Goal: Task Accomplishment & Management: Manage account settings

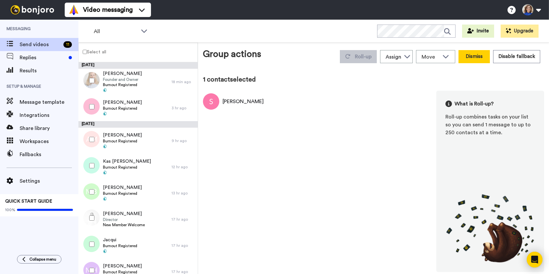
click at [480, 57] on button "Dismiss" at bounding box center [474, 56] width 31 height 13
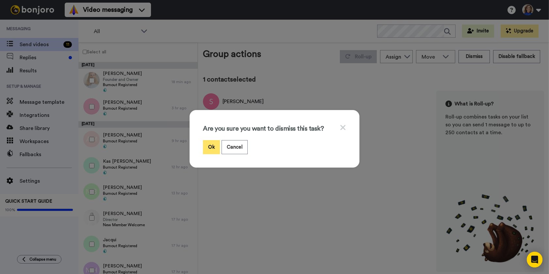
click at [211, 147] on button "Ok" at bounding box center [211, 147] width 17 height 14
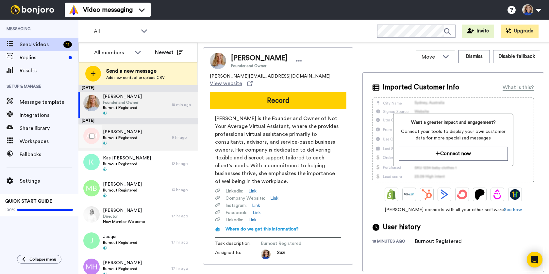
click at [151, 142] on div "Azizah Masir Burnout Registered" at bounding box center [124, 137] width 93 height 26
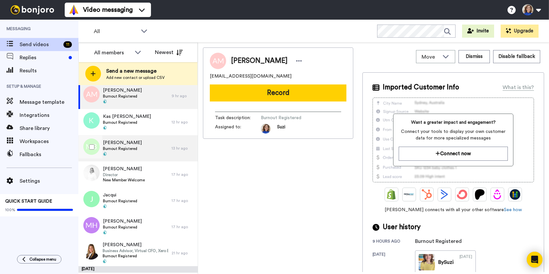
scroll to position [43, 0]
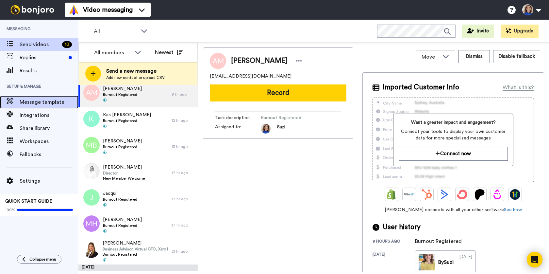
click at [35, 105] on span "Message template" at bounding box center [49, 102] width 59 height 8
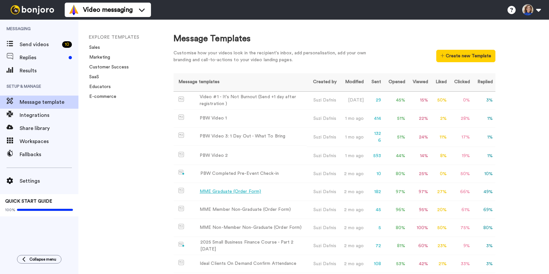
scroll to position [126, 0]
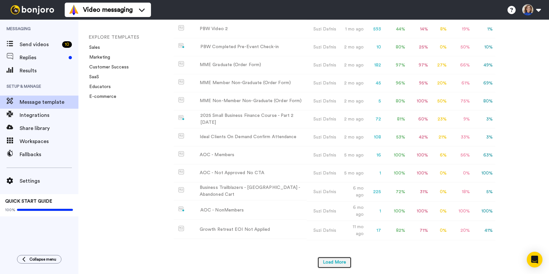
click at [340, 258] on button "Load More" at bounding box center [334, 262] width 34 height 12
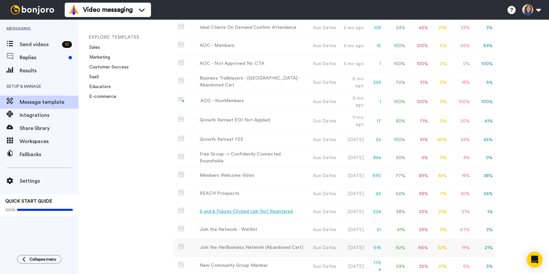
scroll to position [231, 0]
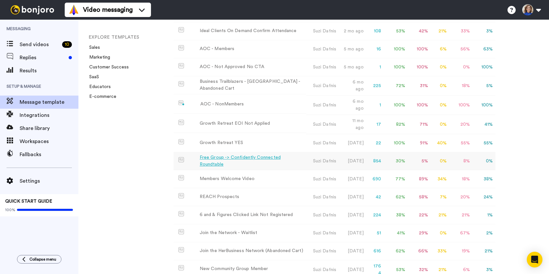
click at [242, 159] on div "Free Group -> Confidently Connected Roundtable" at bounding box center [252, 161] width 104 height 14
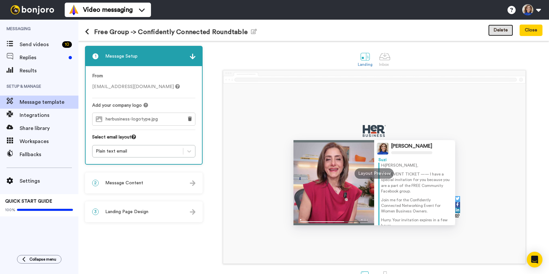
click at [504, 29] on button "Delete" at bounding box center [500, 31] width 25 height 12
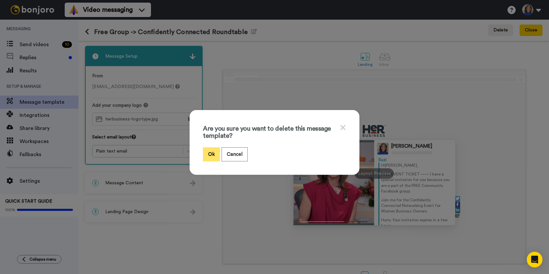
click at [215, 153] on button "Ok" at bounding box center [211, 154] width 17 height 14
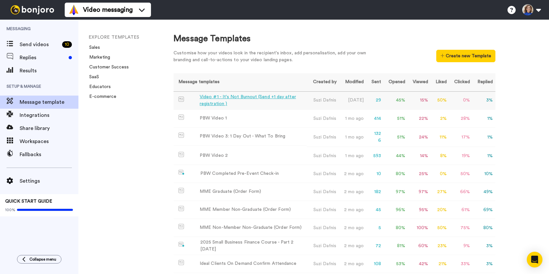
click at [257, 103] on div "Video #1 - It's Not Burnout (Send +1 day after registration )" at bounding box center [252, 100] width 104 height 14
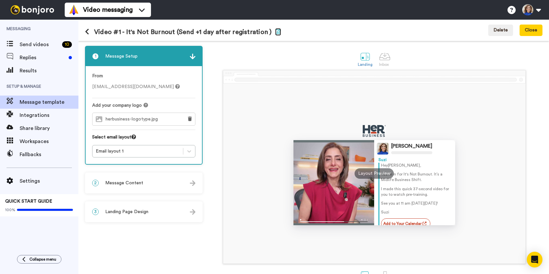
click at [275, 31] on icon "button" at bounding box center [278, 31] width 6 height 5
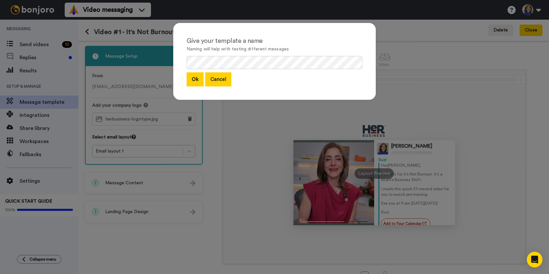
click at [214, 81] on button "Cancel" at bounding box center [218, 79] width 26 height 14
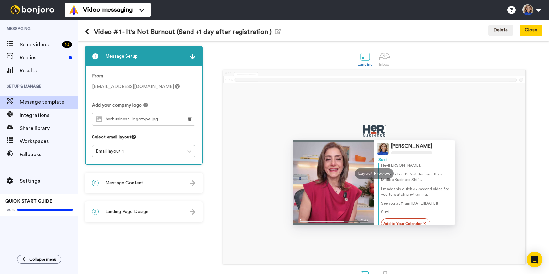
click at [151, 179] on div "2 Message Content" at bounding box center [144, 183] width 116 height 20
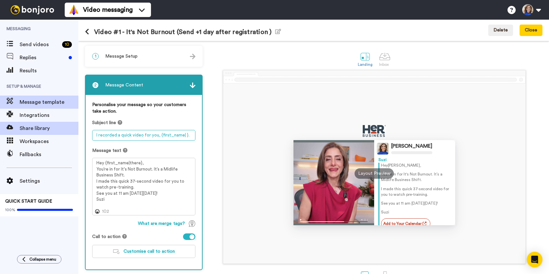
drag, startPoint x: 189, startPoint y: 135, endPoint x: 70, endPoint y: 130, distance: 119.1
click at [70, 130] on div "Messaging Send videos 10 Replies Results Setup & Manage Message template Integr…" at bounding box center [274, 147] width 549 height 254
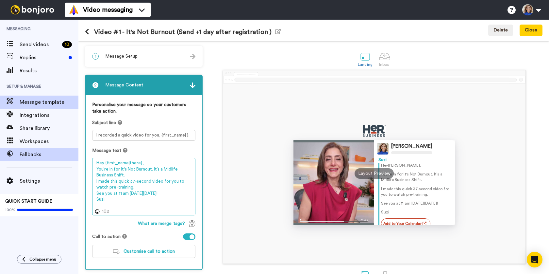
drag, startPoint x: 108, startPoint y: 200, endPoint x: 75, endPoint y: 156, distance: 55.2
click at [75, 156] on div "Messaging Send videos 10 Replies Results Setup & Manage Message template Integr…" at bounding box center [274, 147] width 549 height 254
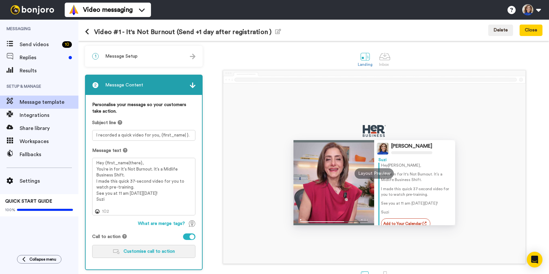
click at [148, 253] on span "Customise call to action" at bounding box center [149, 251] width 51 height 5
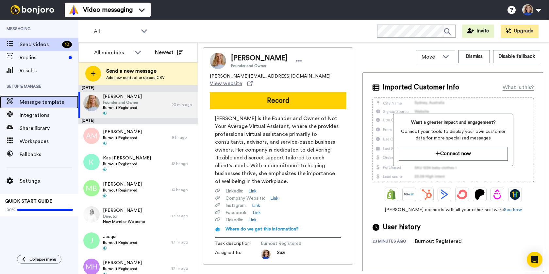
click at [59, 99] on span "Message template" at bounding box center [49, 102] width 59 height 8
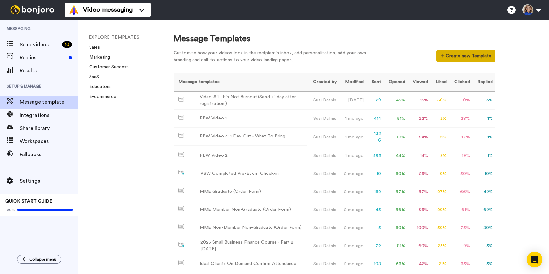
click at [460, 57] on button "Create new Template" at bounding box center [465, 56] width 59 height 12
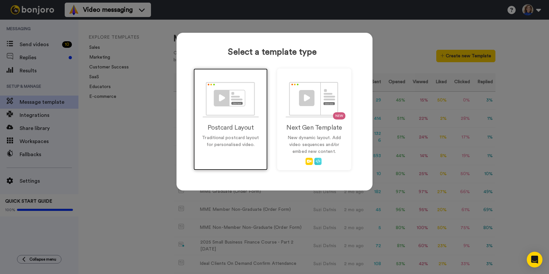
click at [224, 91] on img at bounding box center [231, 100] width 56 height 36
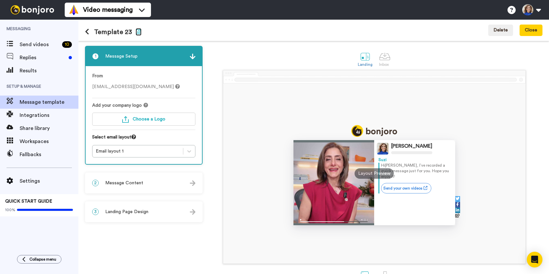
click at [139, 31] on icon "button" at bounding box center [139, 31] width 6 height 5
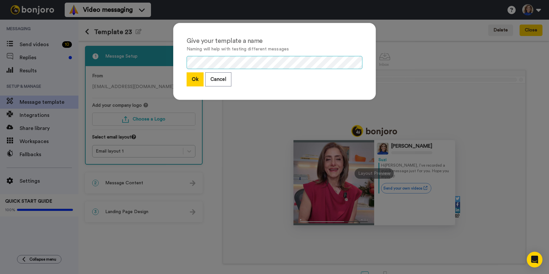
click at [182, 60] on div "Give your template a name Naming will help with testing different messages Ok C…" at bounding box center [274, 61] width 203 height 77
click at [192, 81] on button "Ok" at bounding box center [195, 79] width 17 height 14
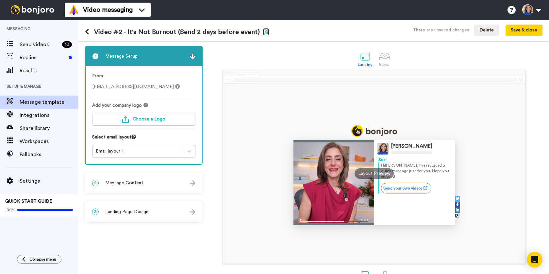
click at [263, 31] on icon "button" at bounding box center [266, 31] width 6 height 5
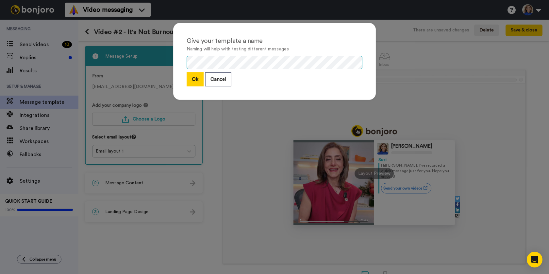
click at [180, 59] on div "Give your template a name Naming will help with testing different messages Ok C…" at bounding box center [274, 61] width 203 height 77
click at [197, 80] on button "Ok" at bounding box center [195, 79] width 17 height 14
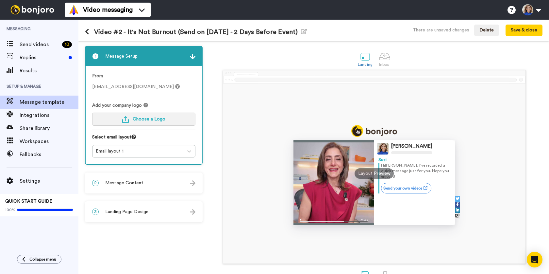
click at [168, 119] on button "Choose a Logo" at bounding box center [143, 118] width 103 height 13
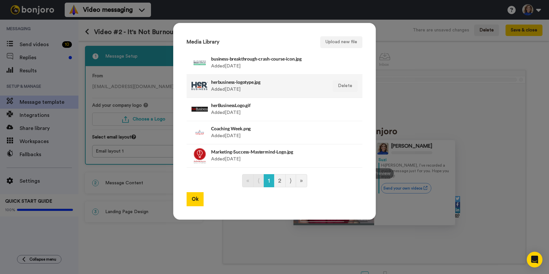
click at [243, 83] on h4 "herbusiness-logotype.jpg" at bounding box center [267, 81] width 113 height 5
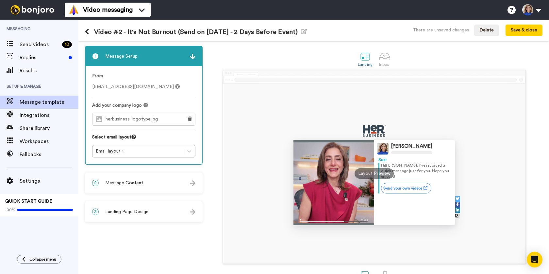
click at [136, 182] on span "Message Content" at bounding box center [124, 182] width 38 height 7
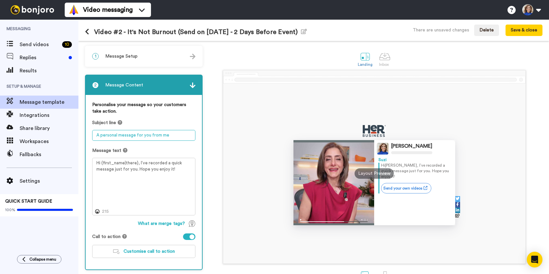
click at [173, 137] on textarea "A personal message for you from me" at bounding box center [143, 135] width 103 height 11
drag, startPoint x: 172, startPoint y: 137, endPoint x: 73, endPoint y: 133, distance: 99.1
click at [73, 133] on div "Messaging Send videos 10 Replies Results Setup & Manage Message template Integr…" at bounding box center [274, 147] width 549 height 254
paste textarea "I recorded a quick video for you, {first_name| }."
drag, startPoint x: 158, startPoint y: 136, endPoint x: 92, endPoint y: 132, distance: 66.8
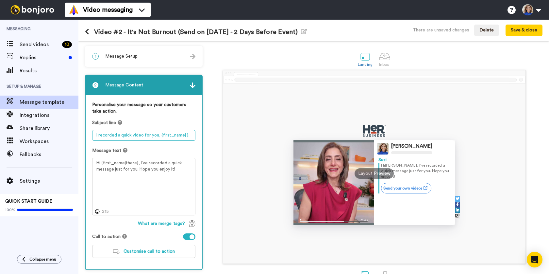
click at [92, 132] on div "Personalise your message so your customers take action. Subject line I recorded…" at bounding box center [144, 182] width 116 height 174
paste textarea "My story… (2 days to go, [NAME]!)"
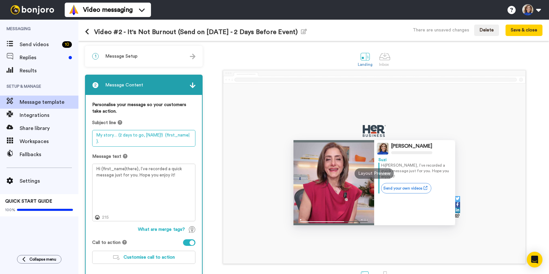
drag, startPoint x: 165, startPoint y: 135, endPoint x: 103, endPoint y: 141, distance: 62.4
click at [98, 142] on textarea "My story… (2 days to go, [NAME]!) {first_name| }." at bounding box center [143, 138] width 103 height 17
drag, startPoint x: 159, startPoint y: 134, endPoint x: 145, endPoint y: 135, distance: 14.7
click at [145, 135] on textarea "My story… (2 days to go, [NAME]!) {first_name| }." at bounding box center [143, 138] width 103 height 17
paste textarea "{first_name| }"
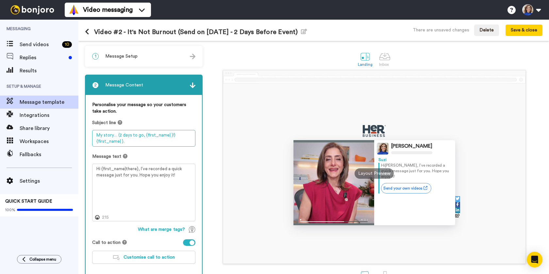
drag, startPoint x: 111, startPoint y: 142, endPoint x: 90, endPoint y: 141, distance: 21.6
click at [90, 141] on div "Personalise your message so your customers take action. Subject line My story… …" at bounding box center [144, 185] width 116 height 180
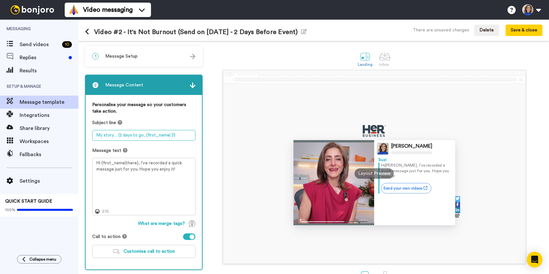
type textarea "My story… (2 days to go, {first_name| }!)"
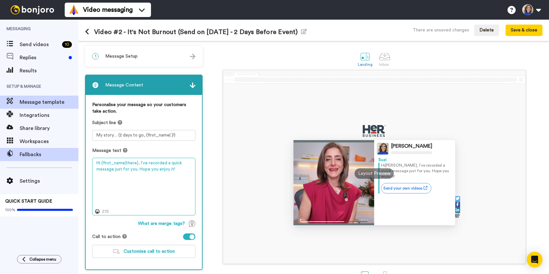
drag, startPoint x: 111, startPoint y: 162, endPoint x: 66, endPoint y: 159, distance: 44.9
click at [60, 158] on div "Messaging Send videos 10 Replies Results Setup & Manage Message template Integr…" at bounding box center [274, 147] width 549 height 254
click at [141, 180] on textarea "Hi {first_name|there}, I’ve recorded a quick message just for you. Hope you enj…" at bounding box center [143, 187] width 103 height 58
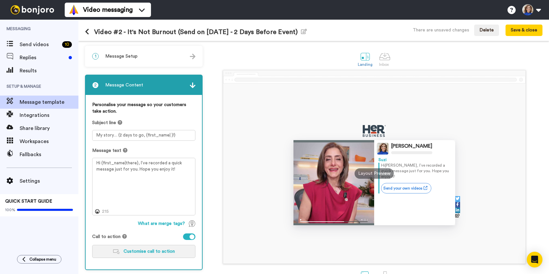
click at [151, 252] on span "Customise call to action" at bounding box center [149, 251] width 51 height 5
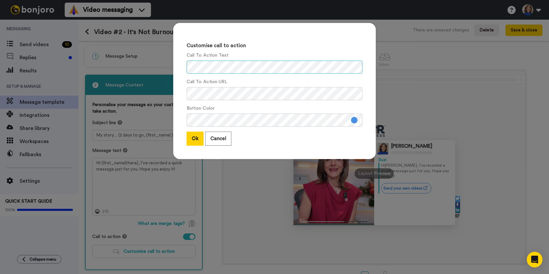
click at [174, 64] on div "Customise call to action Call To Action Text Call To Action URL Button Color Ok…" at bounding box center [274, 91] width 203 height 136
click at [167, 91] on div "Customise call to action Call To Action Text Call To Action URL Button Color Ok…" at bounding box center [275, 94] width 216 height 156
click at [195, 137] on button "Ok" at bounding box center [195, 138] width 17 height 14
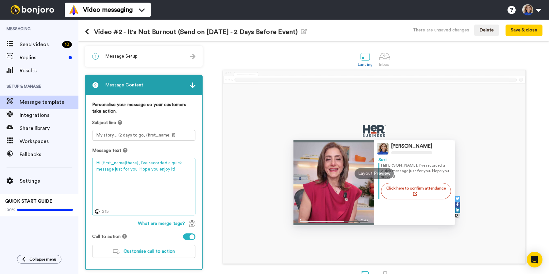
drag, startPoint x: 101, startPoint y: 161, endPoint x: 93, endPoint y: 161, distance: 7.8
click at [93, 161] on textarea "Hi {first_name|there}, I’ve recorded a quick message just for you. Hope you enj…" at bounding box center [143, 187] width 103 height 58
drag, startPoint x: 142, startPoint y: 161, endPoint x: 175, endPoint y: 170, distance: 34.2
click at [175, 170] on textarea "Hey {first_name|there}, I’ve recorded a quick message just for you. Hope you en…" at bounding box center [143, 187] width 103 height 58
drag, startPoint x: 174, startPoint y: 170, endPoint x: 144, endPoint y: 162, distance: 30.6
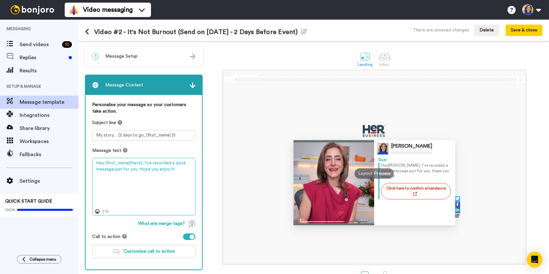
click at [142, 163] on textarea "Hey {first_name|there}, I’ve recorded a quick message just for you. Hope you en…" at bounding box center [143, 187] width 103 height 58
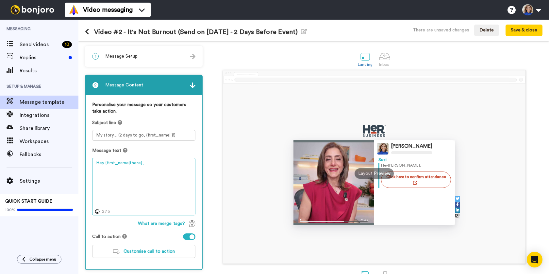
paste textarea "Here’s a quick video I want you to watch before It’s Not Burnout. It’s a Midlif…"
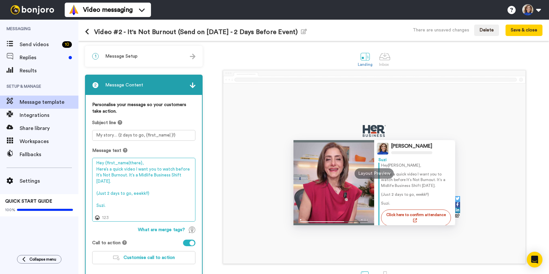
type textarea "Hey {first_name|there}, Here’s a quick video I want you to watch before It’s No…"
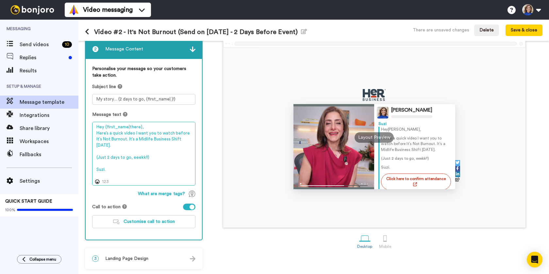
scroll to position [36, 0]
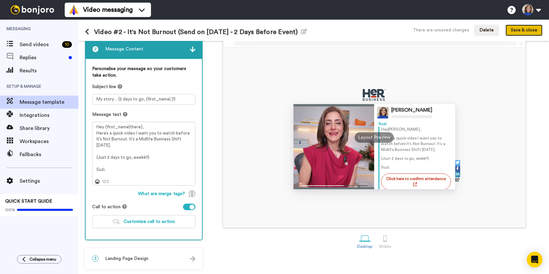
click at [521, 30] on button "Save & close" at bounding box center [524, 31] width 37 height 12
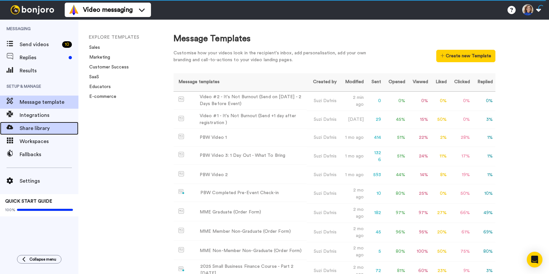
click at [43, 126] on span "Share library" at bounding box center [49, 128] width 59 height 8
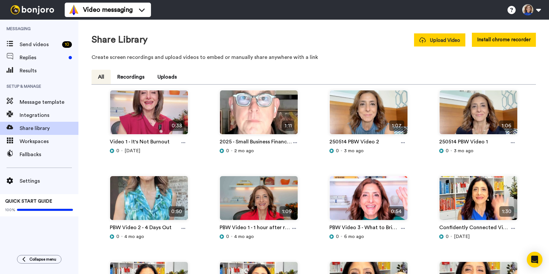
click at [456, 37] on span "Upload Video" at bounding box center [439, 40] width 41 height 7
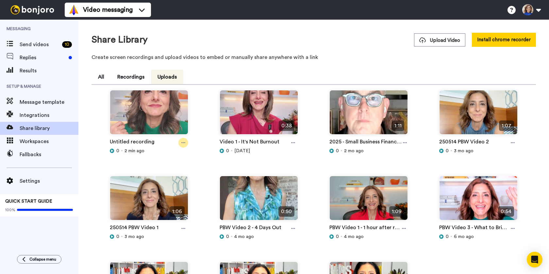
click at [182, 142] on icon at bounding box center [183, 142] width 4 height 5
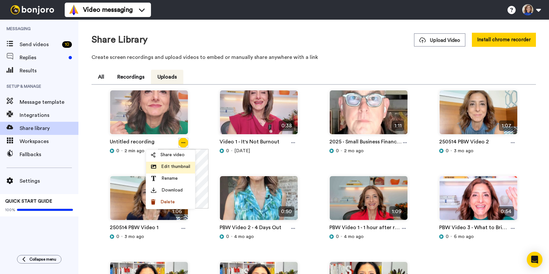
click at [169, 168] on span "Edit thumbnail" at bounding box center [175, 166] width 29 height 7
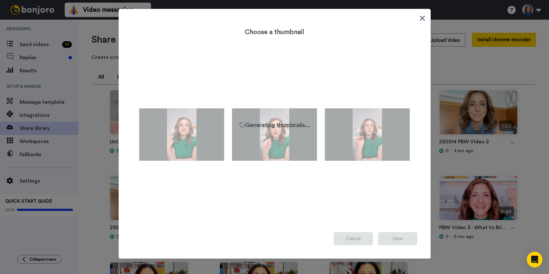
click at [422, 18] on icon at bounding box center [422, 18] width 5 height 5
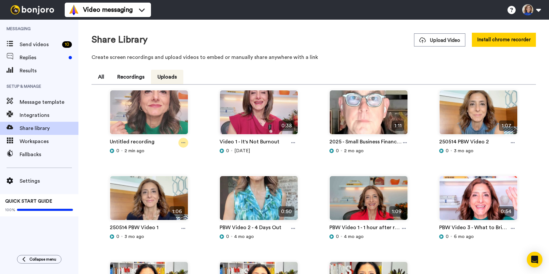
click at [182, 141] on icon at bounding box center [183, 142] width 4 height 5
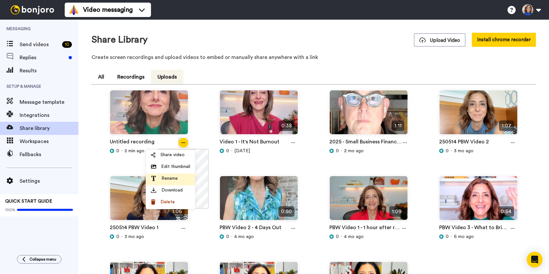
click at [171, 180] on span "Rename" at bounding box center [169, 178] width 16 height 7
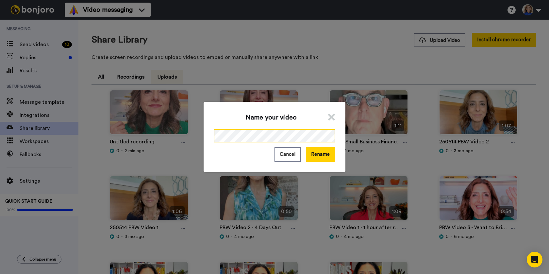
click at [190, 133] on div "Name your video Cancel Rename" at bounding box center [274, 137] width 549 height 274
click at [193, 136] on div "Name your video Cancel Rename" at bounding box center [274, 137] width 549 height 274
click at [368, 136] on div "Name your video Cancel Rename" at bounding box center [274, 137] width 549 height 274
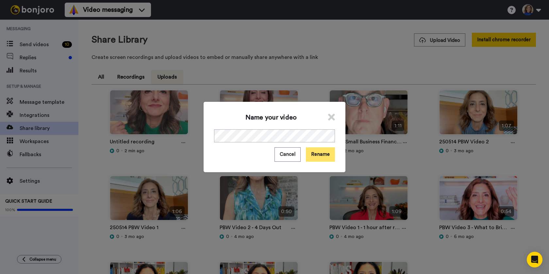
click at [319, 153] on button "Rename" at bounding box center [320, 154] width 29 height 14
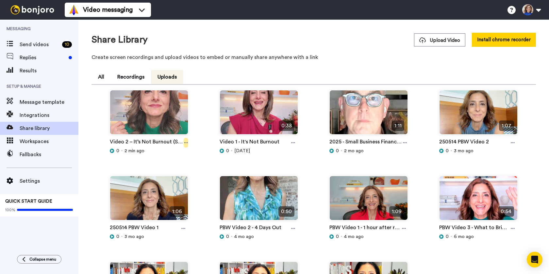
click at [185, 142] on icon at bounding box center [186, 142] width 4 height 5
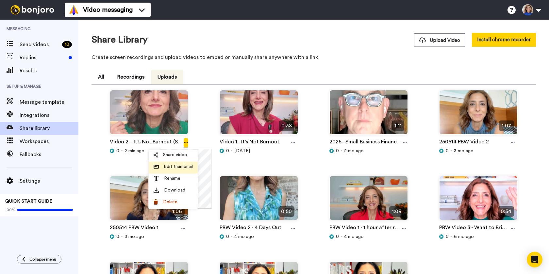
click at [183, 167] on span "Edit thumbnail" at bounding box center [178, 166] width 29 height 7
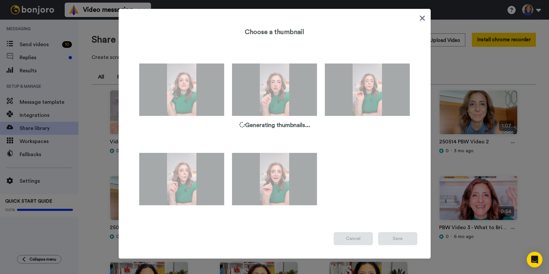
click at [421, 19] on icon at bounding box center [422, 18] width 5 height 5
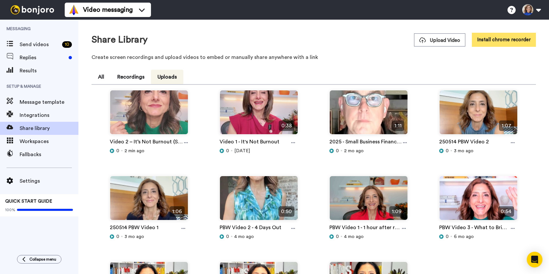
scroll to position [0, 0]
